Goal: Task Accomplishment & Management: Complete application form

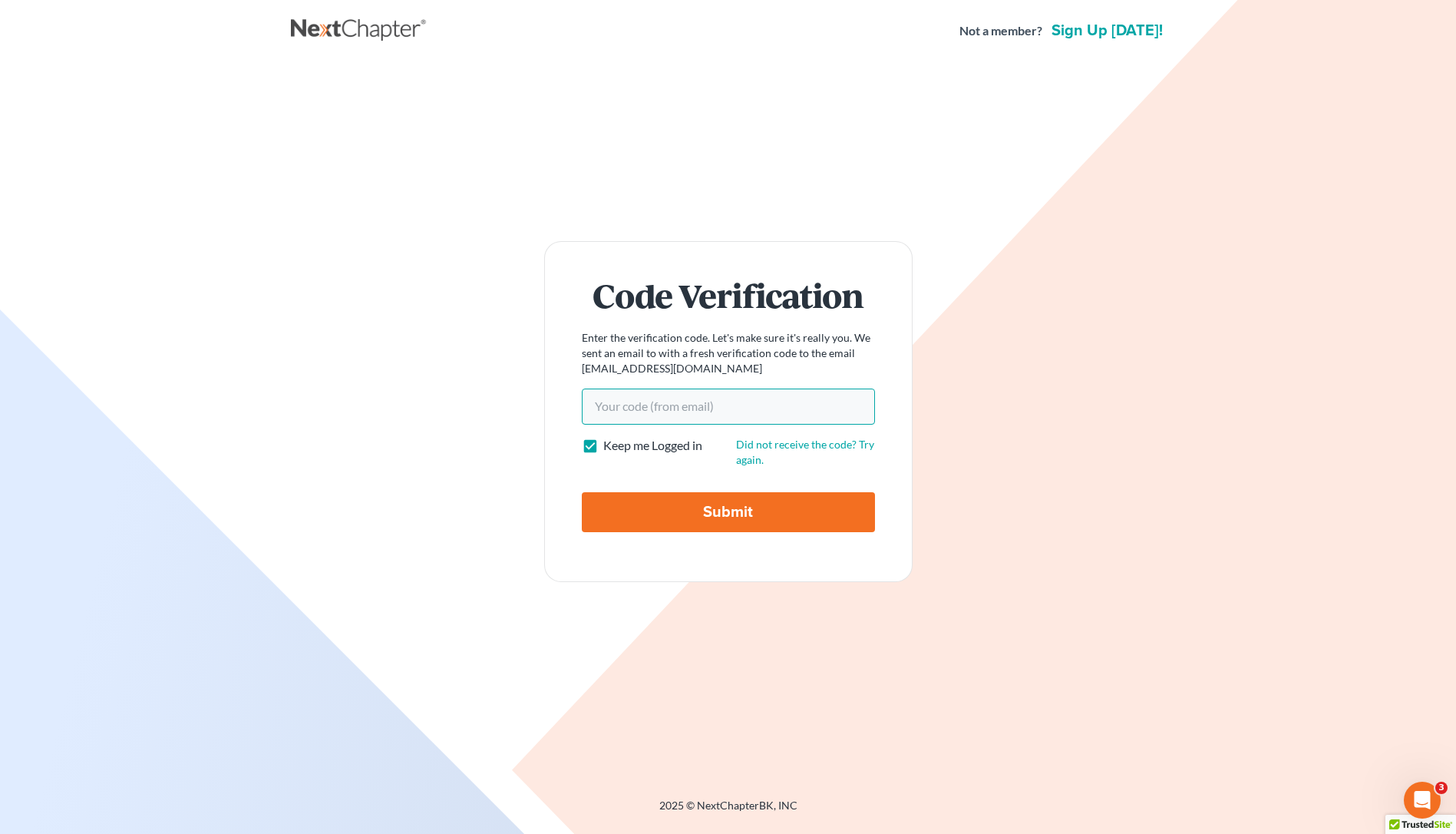
click at [655, 407] on input "Your code(from email)" at bounding box center [728, 406] width 293 height 35
paste input "e35d0d"
type input "e35d0d"
click at [688, 517] on input "Submit" at bounding box center [728, 512] width 293 height 40
type input "Thinking..."
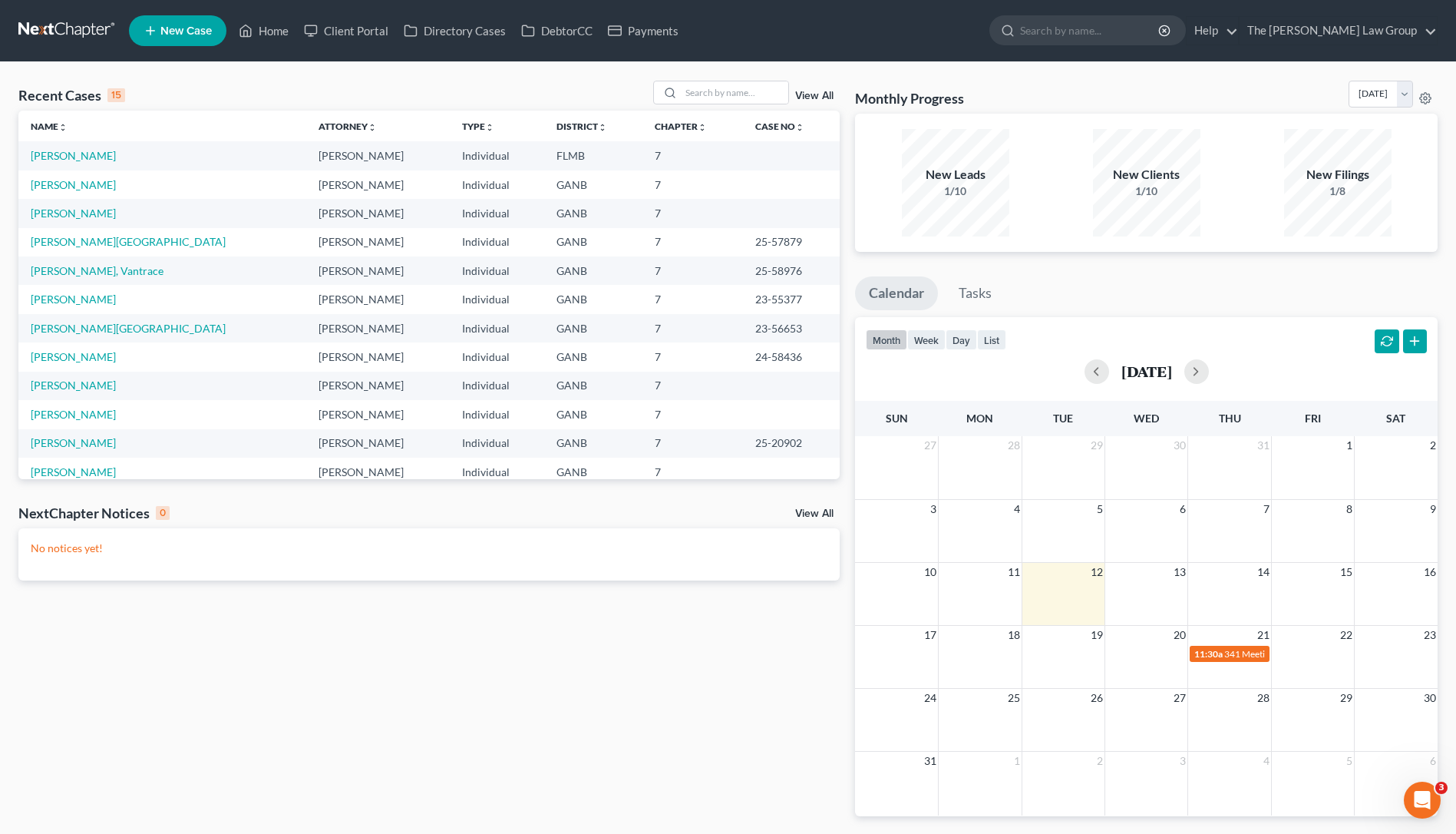
click at [185, 36] on span "New Case" at bounding box center [186, 31] width 52 height 12
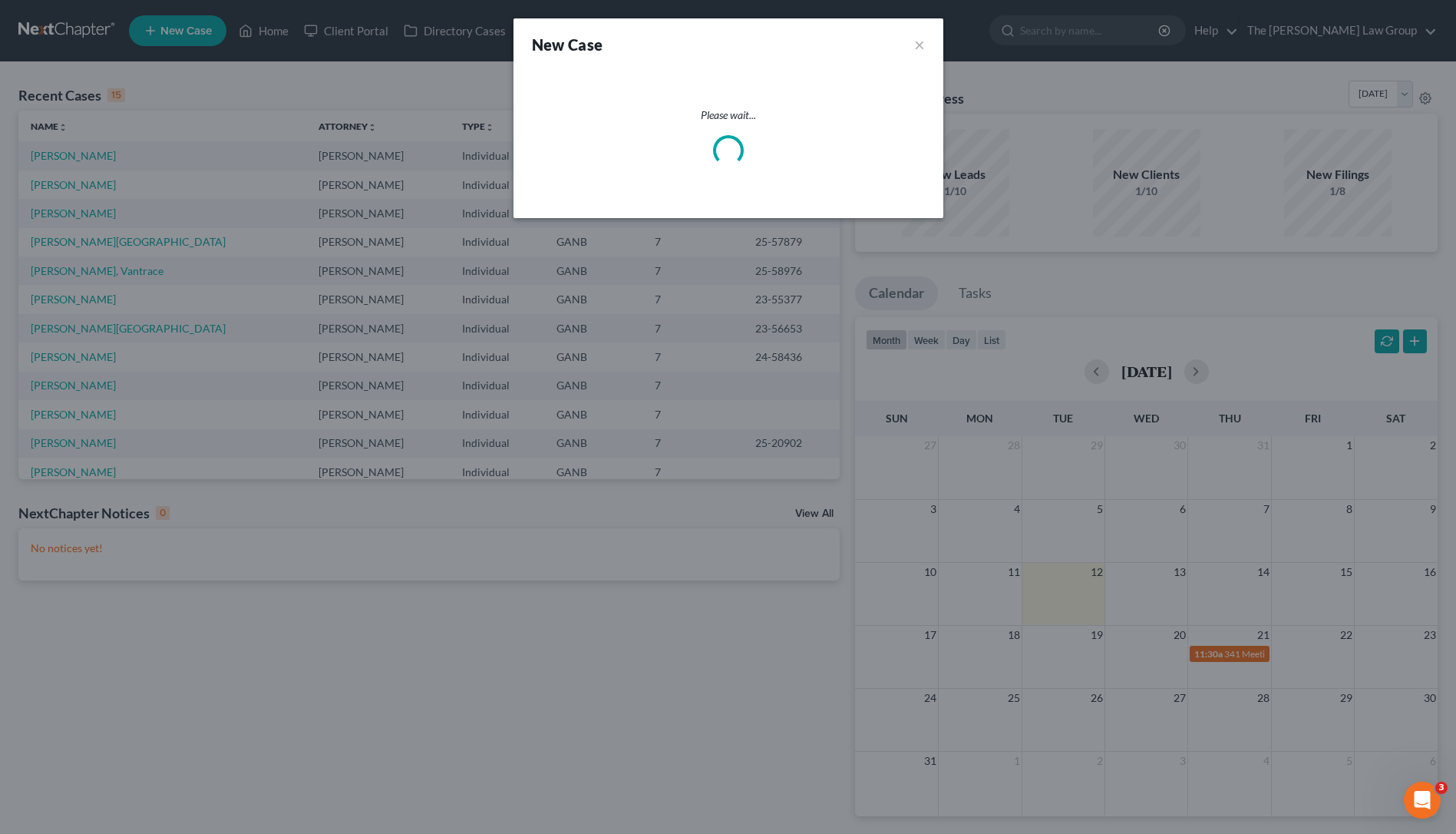
select select "19"
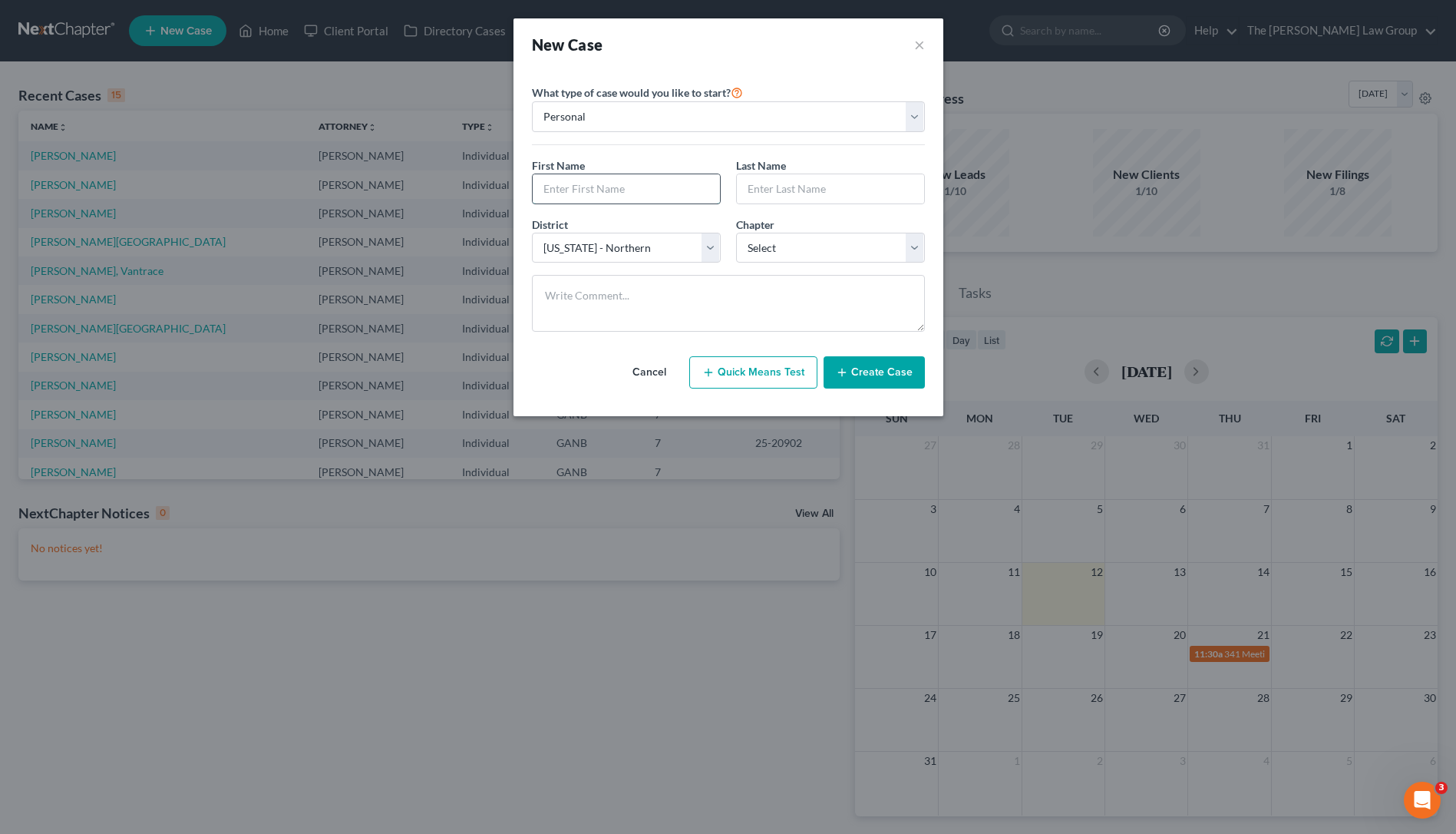
click at [651, 197] on input "text" at bounding box center [627, 189] width 187 height 29
type input "Brendon"
type input "K"
type input "[PERSON_NAME]"
click at [907, 243] on select "Select 7 11 12 13" at bounding box center [830, 247] width 189 height 31
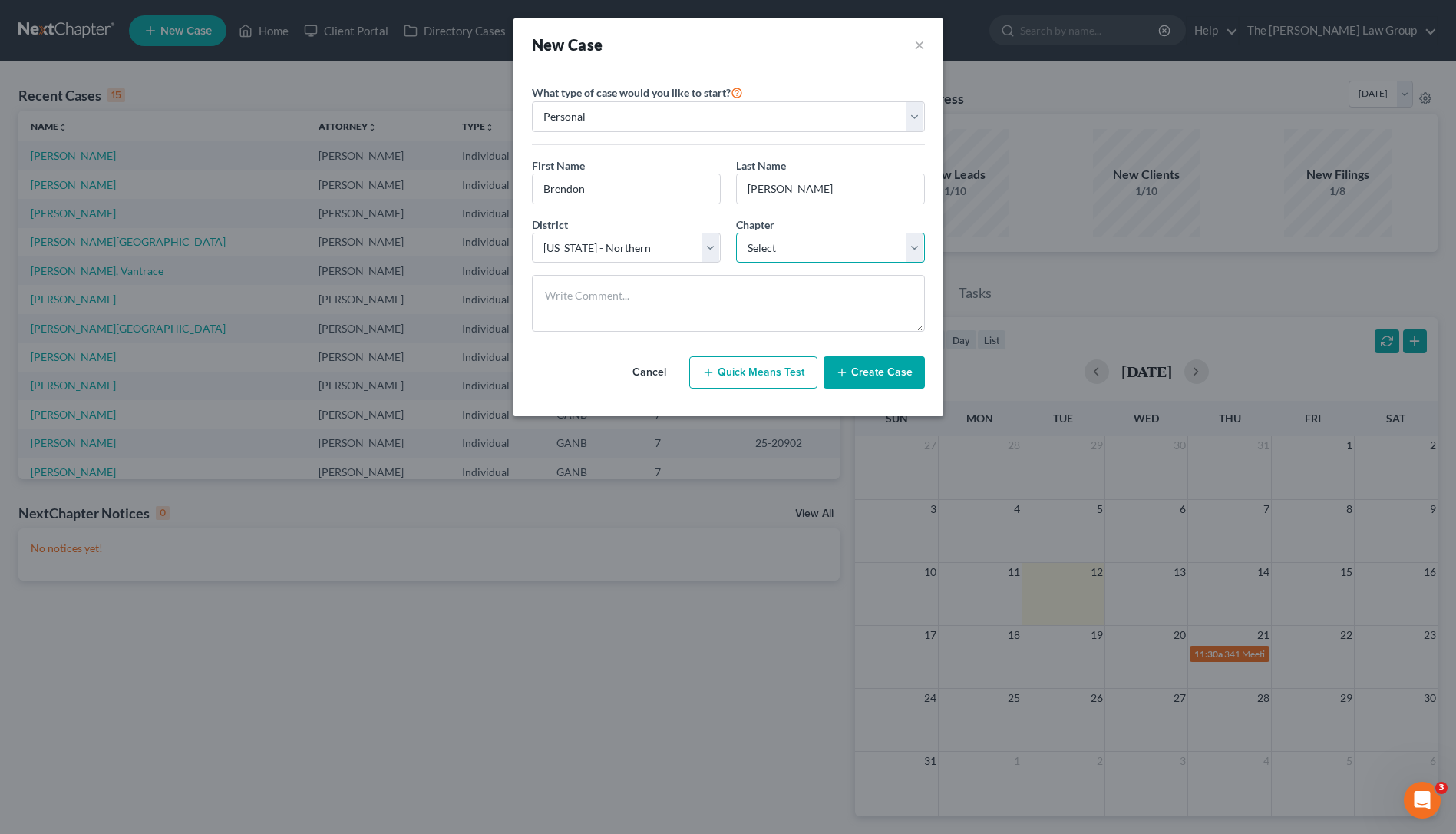
select select "0"
click at [863, 378] on button "Create Case" at bounding box center [874, 372] width 101 height 33
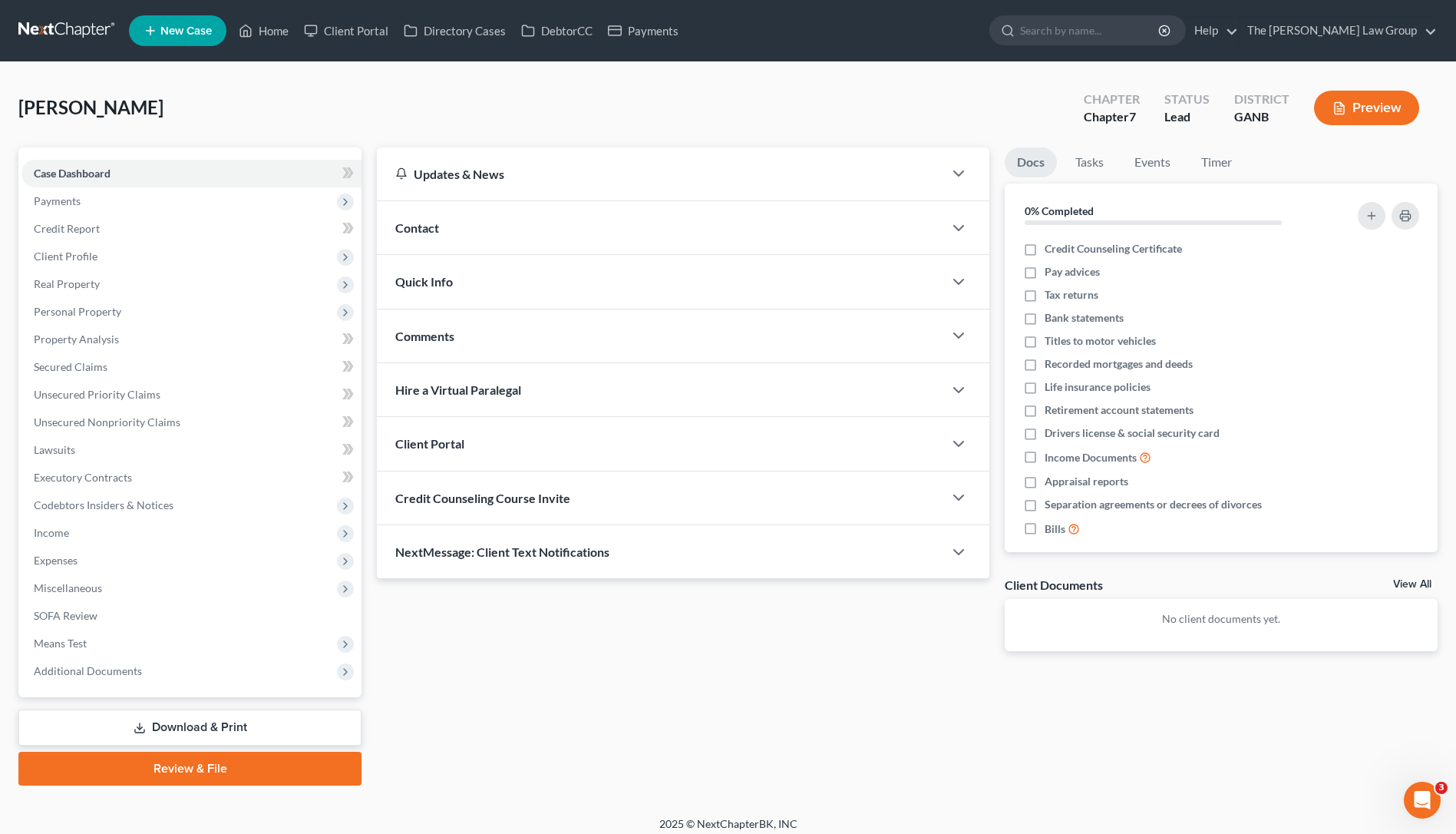
scroll to position [8, 0]
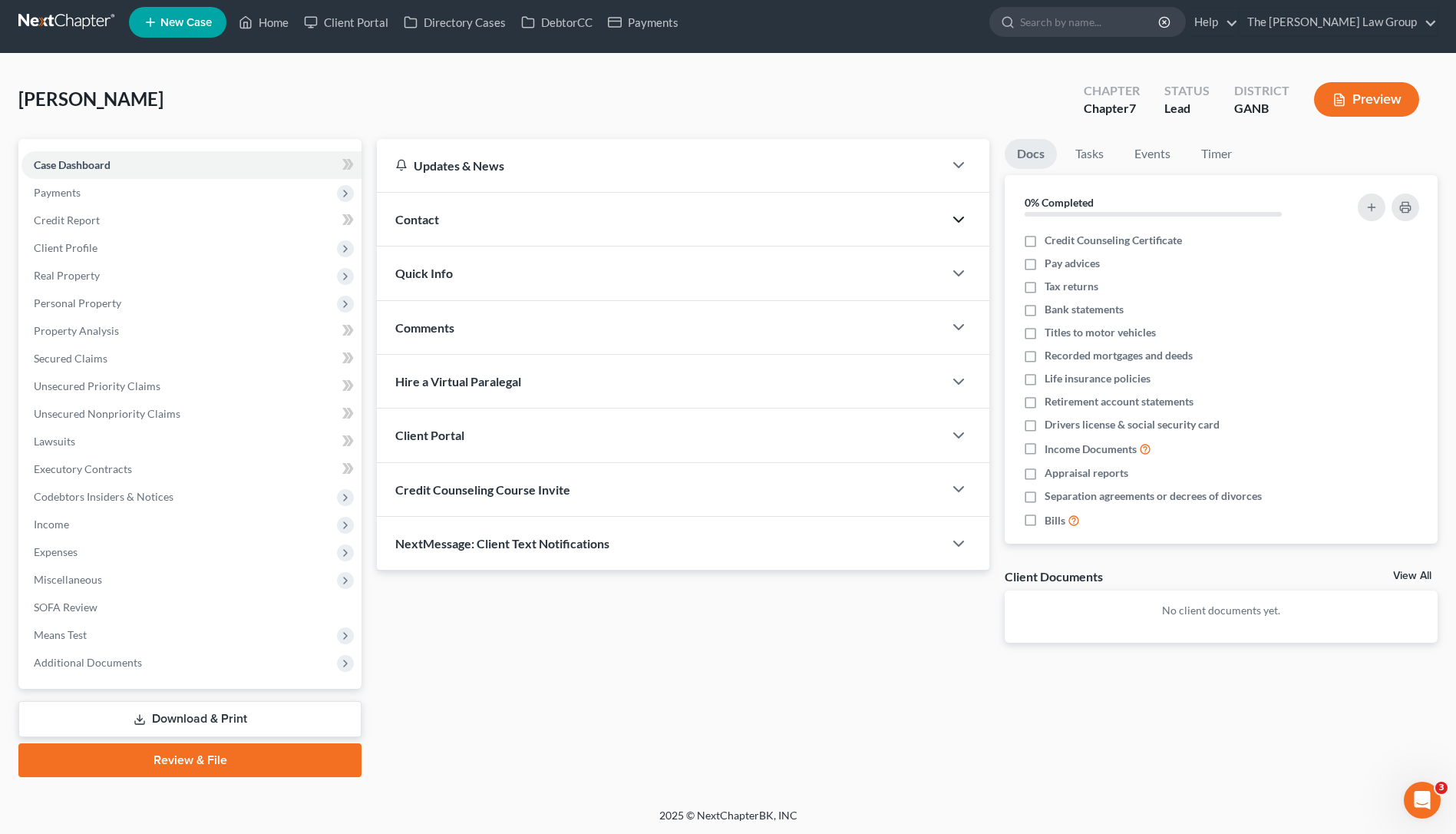
click at [957, 219] on icon "button" at bounding box center [958, 220] width 18 height 18
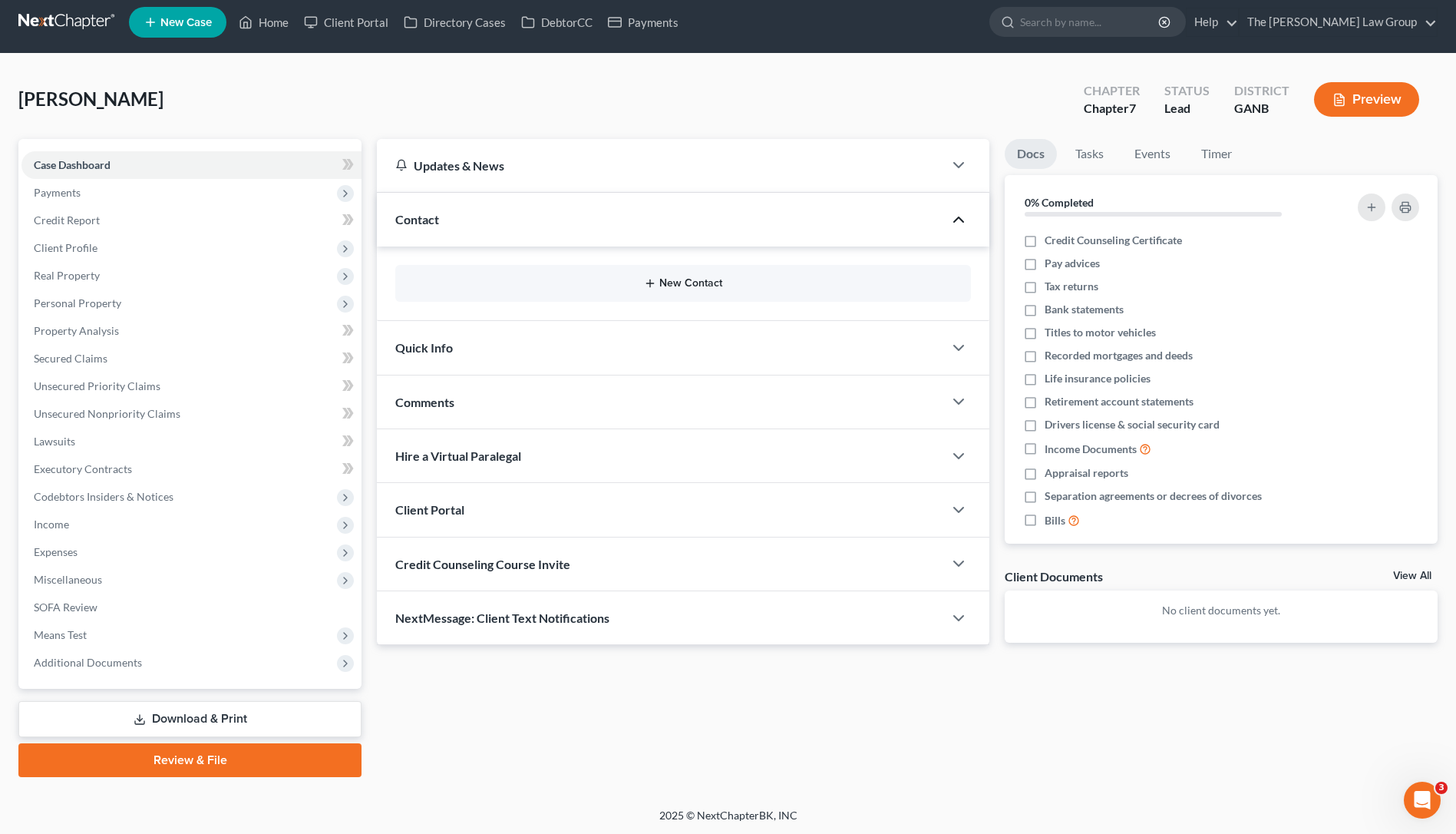
click at [662, 283] on button "New Contact" at bounding box center [683, 283] width 551 height 13
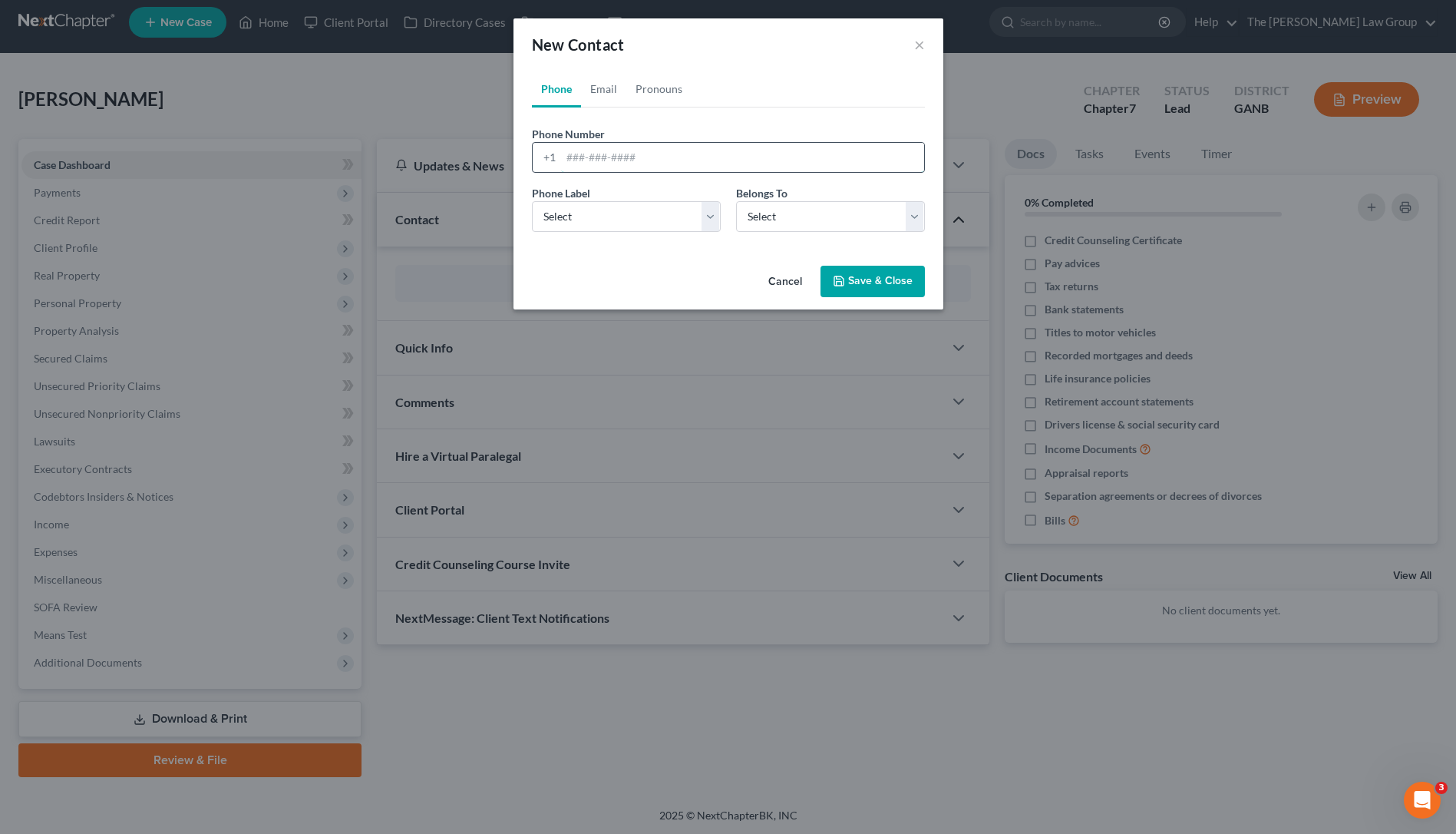
click at [608, 160] on input "tel" at bounding box center [743, 157] width 363 height 29
paste input "[PHONE_NUMBER]__"
type input "[PHONE_NUMBER]"
click at [647, 225] on select "Select Mobile Home Work Other" at bounding box center [627, 216] width 189 height 31
select select "0"
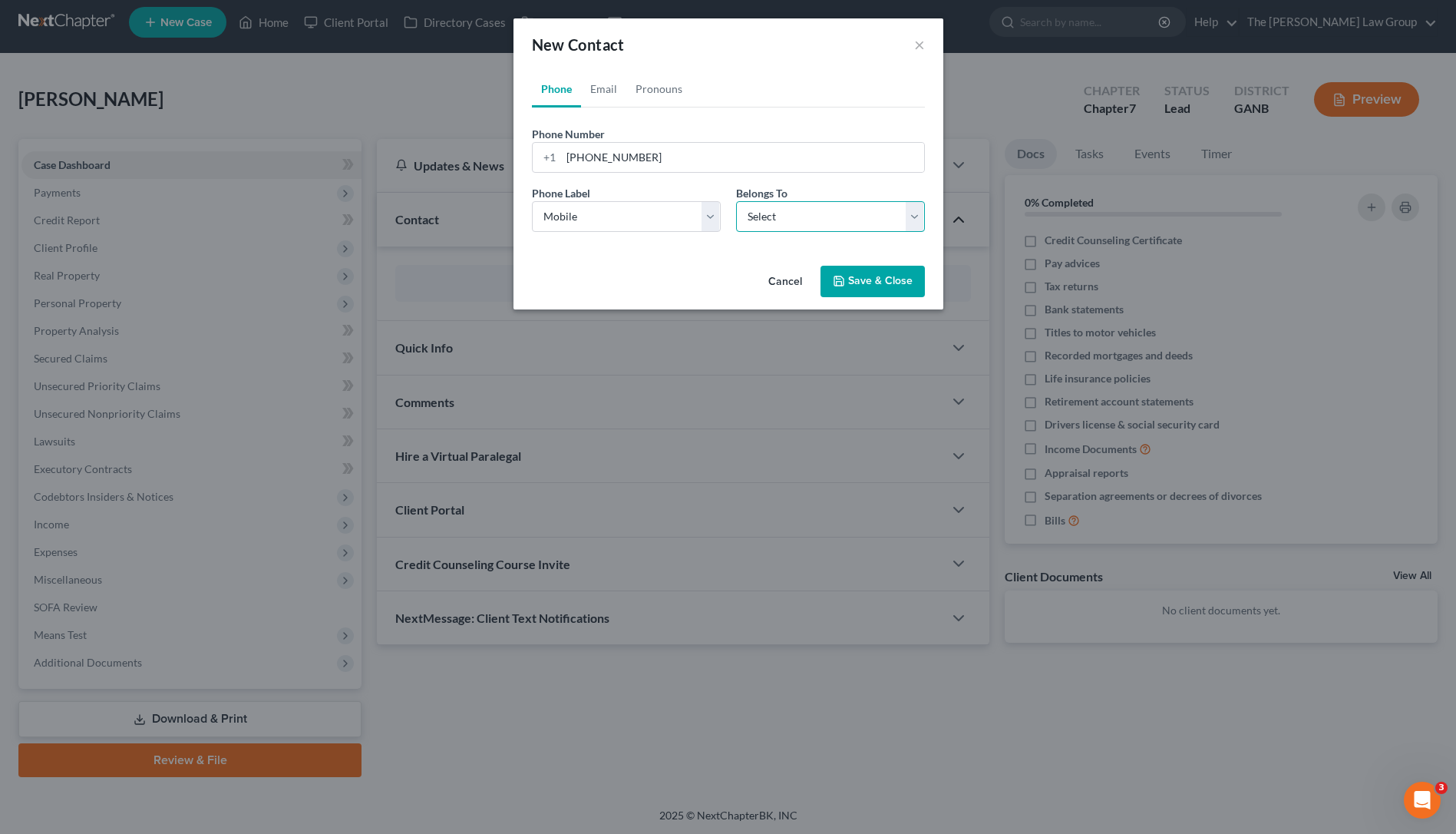
click at [911, 210] on select "Select Client Other" at bounding box center [830, 216] width 189 height 31
select select "0"
click at [605, 91] on link "Email" at bounding box center [603, 89] width 45 height 37
click at [758, 158] on input "email" at bounding box center [743, 157] width 363 height 29
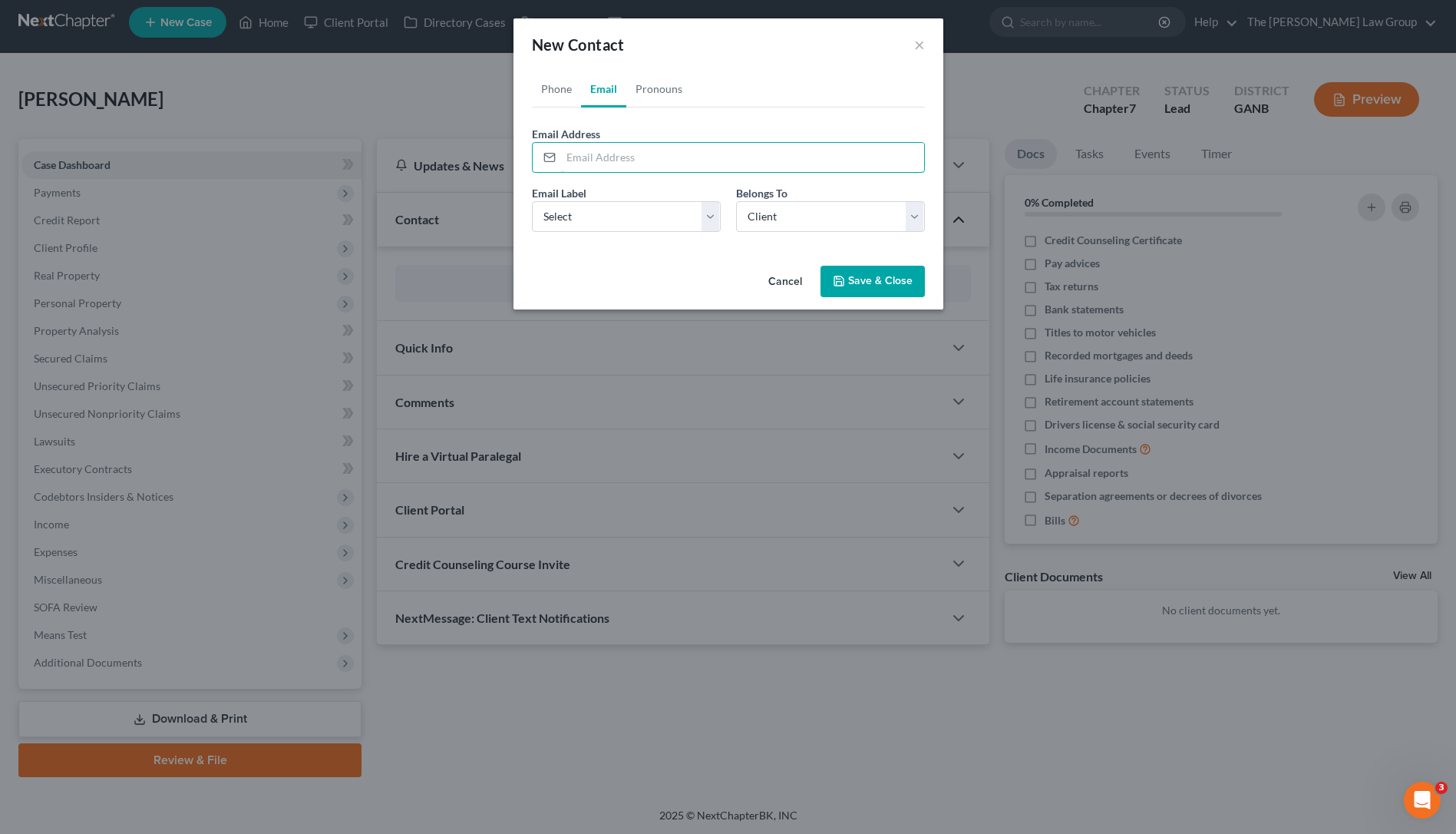
paste input "[EMAIL_ADDRESS][DOMAIN_NAME]"
type input "[EMAIL_ADDRESS][DOMAIN_NAME]"
click at [863, 88] on ul "Phone Email Pronouns" at bounding box center [728, 89] width 393 height 37
click at [712, 221] on select "Select Home Work Other" at bounding box center [627, 216] width 189 height 31
select select "0"
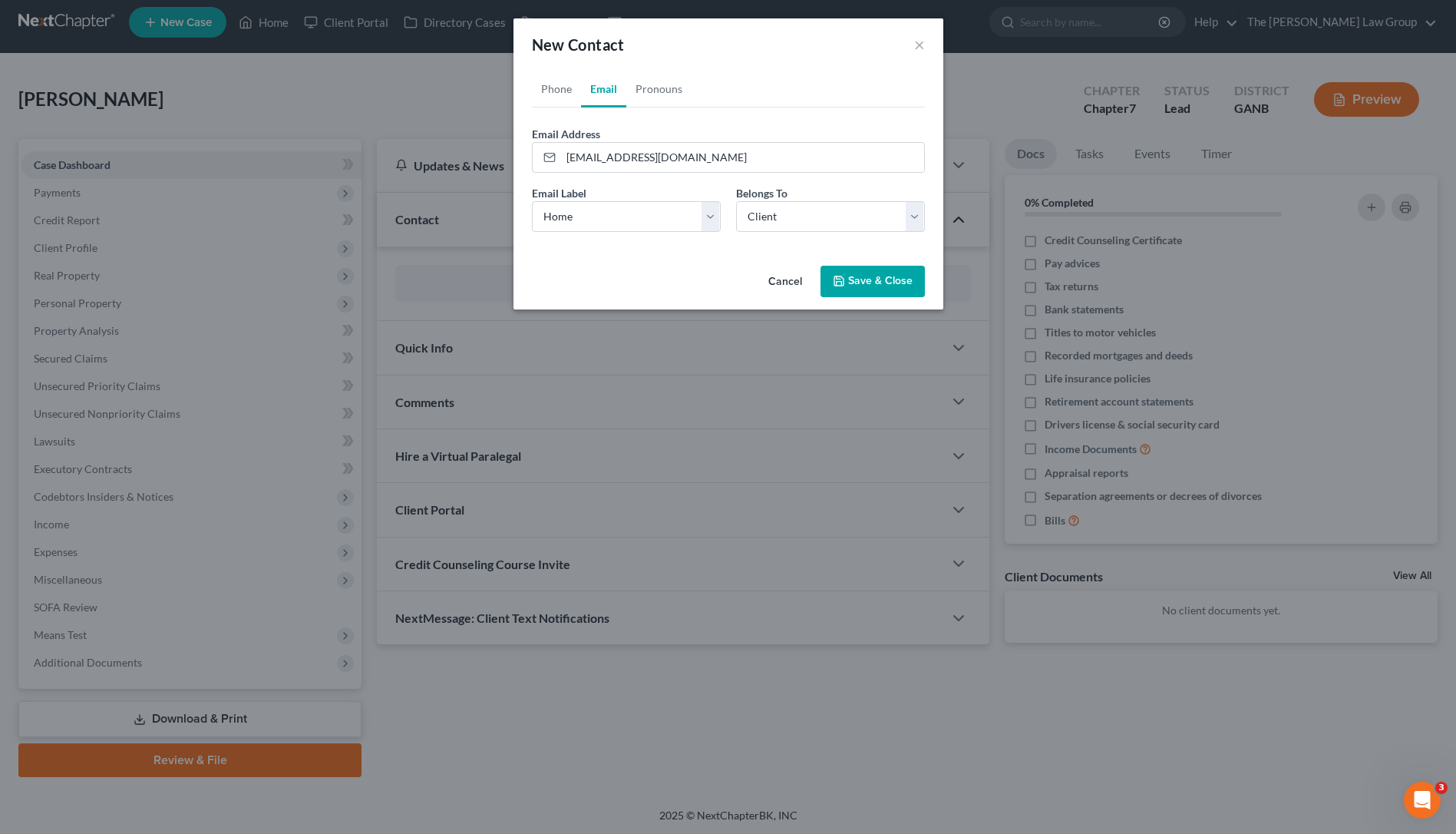
click at [880, 280] on button "Save & Close" at bounding box center [872, 282] width 104 height 33
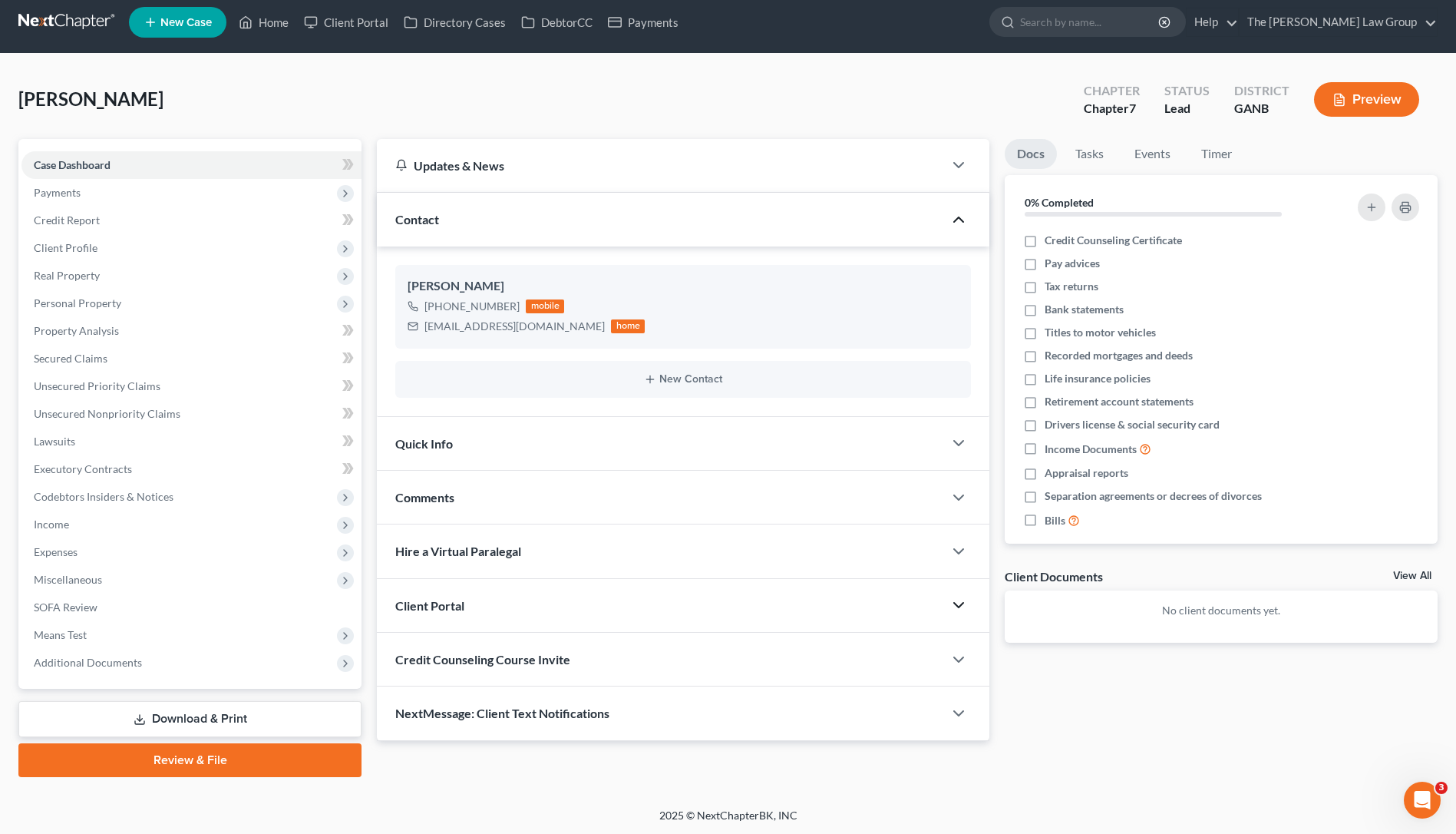
click at [956, 604] on polyline "button" at bounding box center [958, 605] width 9 height 5
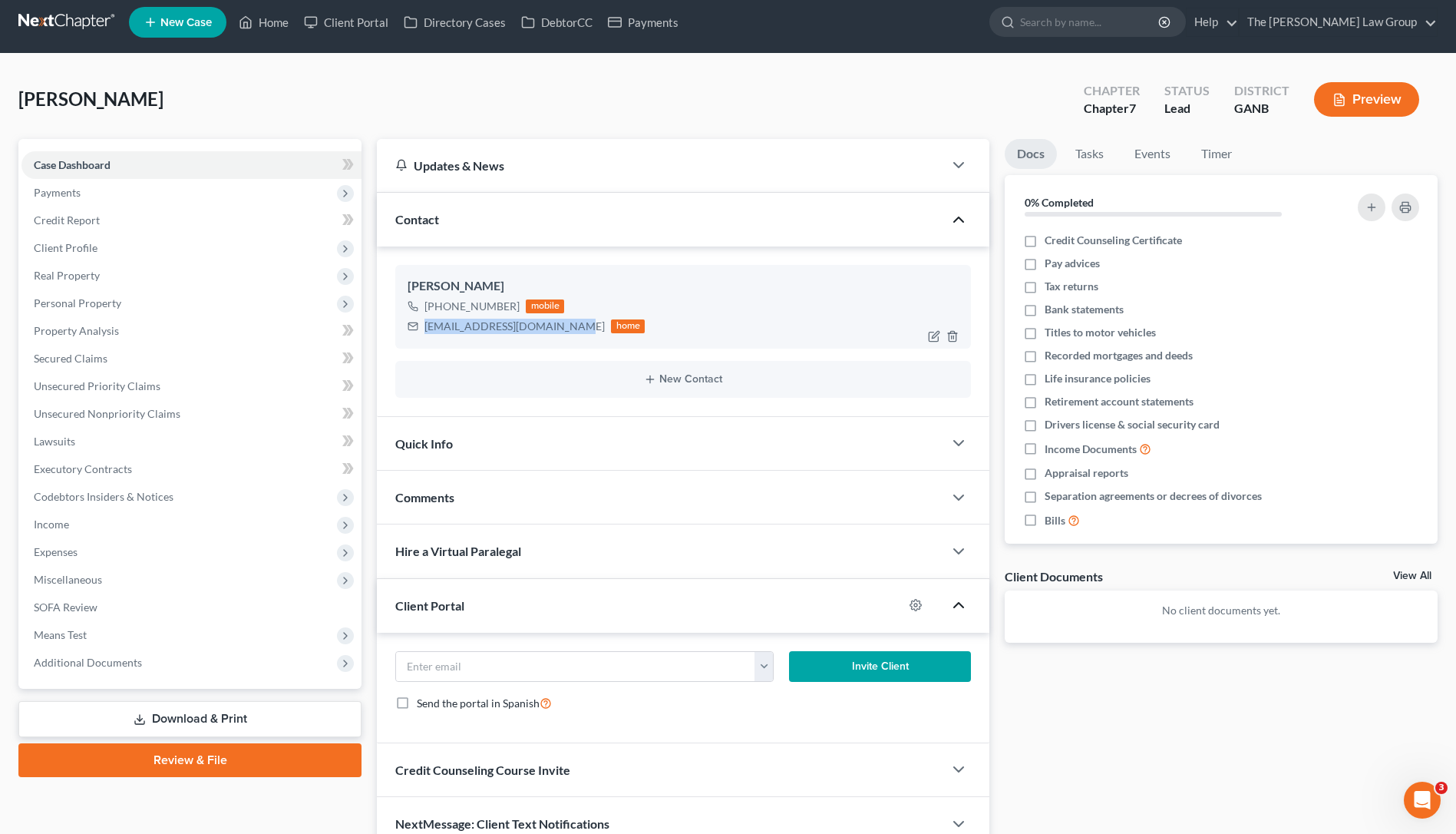
drag, startPoint x: 569, startPoint y: 326, endPoint x: 421, endPoint y: 329, distance: 148.0
click at [421, 330] on div "[EMAIL_ADDRESS][DOMAIN_NAME] home" at bounding box center [526, 326] width 237 height 20
copy div "[EMAIL_ADDRESS][DOMAIN_NAME]"
click at [495, 668] on input "email" at bounding box center [575, 666] width 358 height 29
paste input "[EMAIL_ADDRESS][DOMAIN_NAME]"
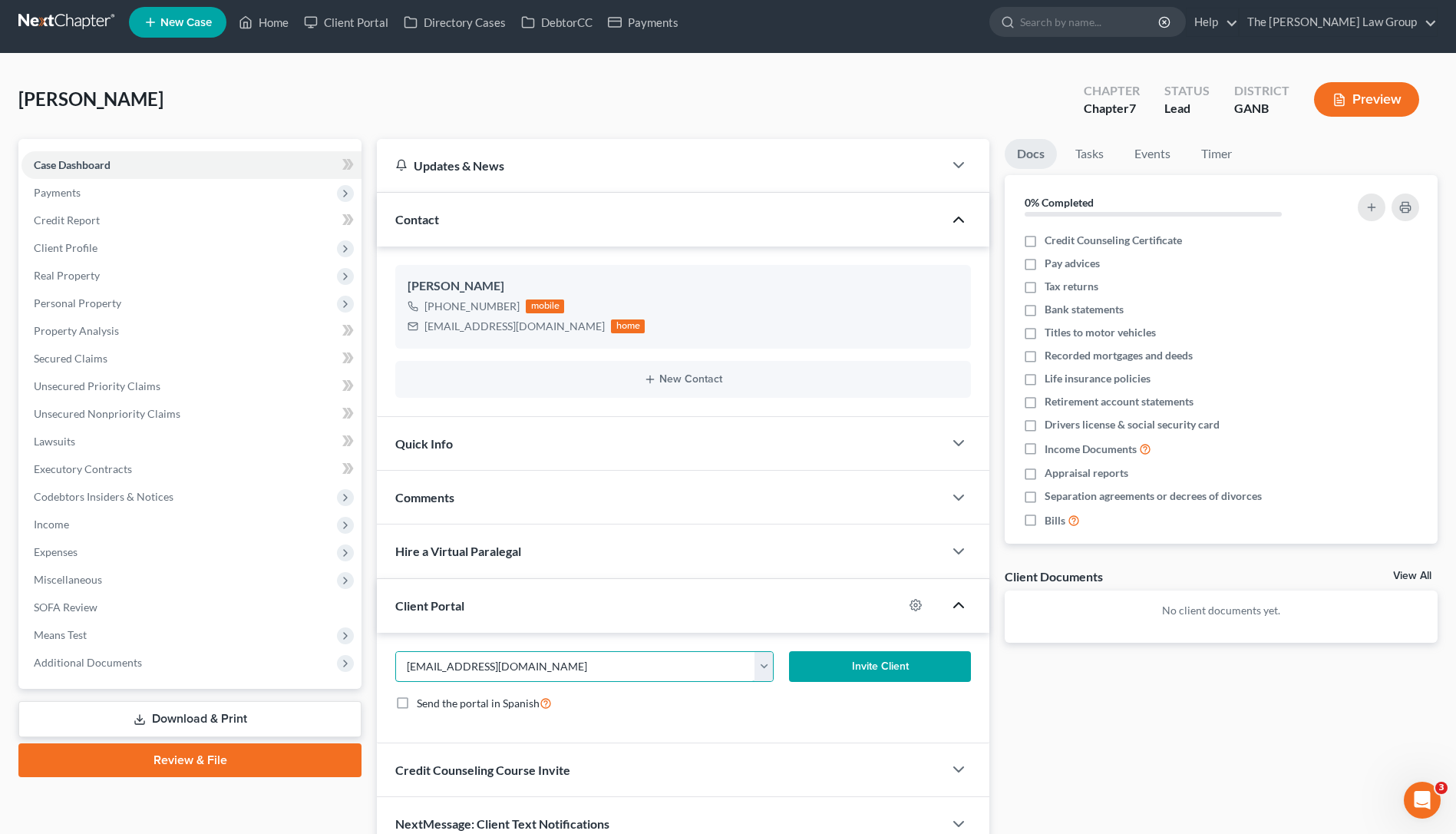
type input "[EMAIL_ADDRESS][DOMAIN_NAME]"
drag, startPoint x: 893, startPoint y: 726, endPoint x: 891, endPoint y: 709, distance: 17.1
click at [893, 725] on div "[EMAIL_ADDRESS][DOMAIN_NAME] [EMAIL_ADDRESS][DOMAIN_NAME] Invite Client Send th…" at bounding box center [682, 688] width 612 height 110
click at [885, 663] on button "Invite Client" at bounding box center [880, 666] width 182 height 31
